Goal: Task Accomplishment & Management: Manage account settings

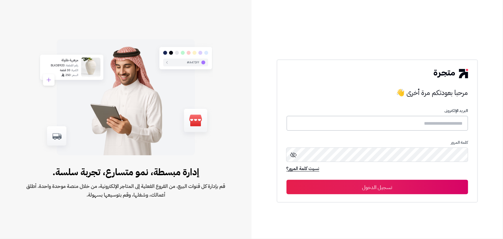
type input "**********"
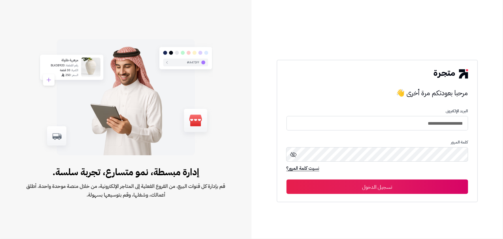
click at [350, 177] on form "**********" at bounding box center [377, 151] width 182 height 85
click at [353, 184] on button "تسجيل الدخول" at bounding box center [377, 186] width 182 height 14
